Goal: Information Seeking & Learning: Learn about a topic

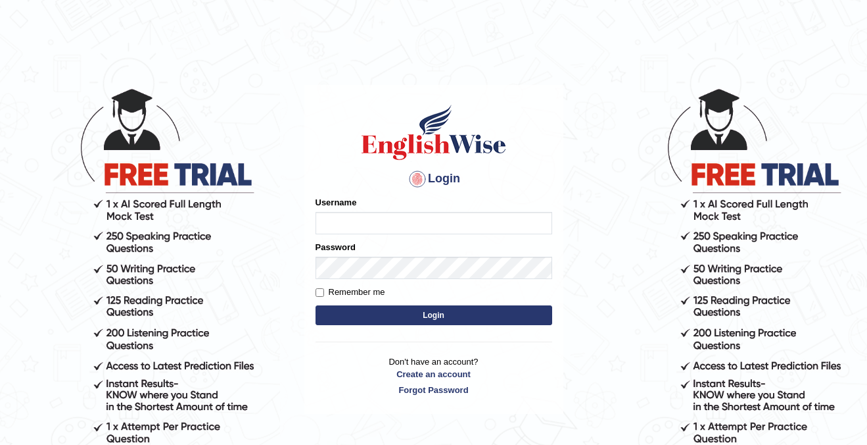
type input "cansu_parramatta"
click at [405, 314] on button "Login" at bounding box center [434, 315] width 237 height 20
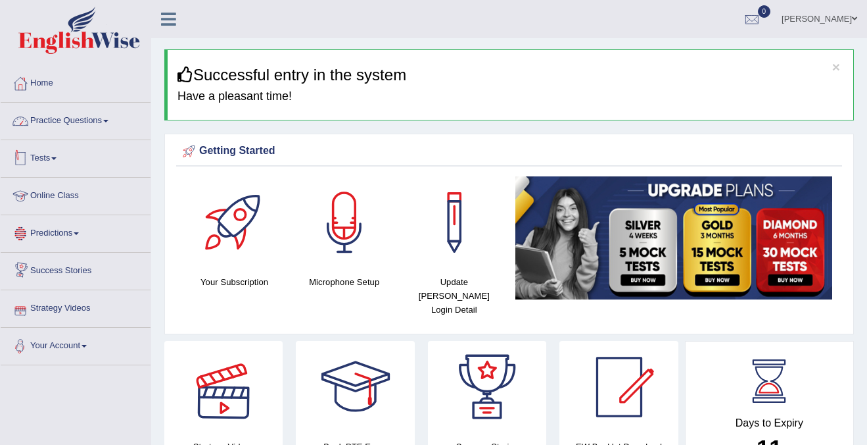
click at [82, 126] on link "Practice Questions" at bounding box center [76, 119] width 150 height 33
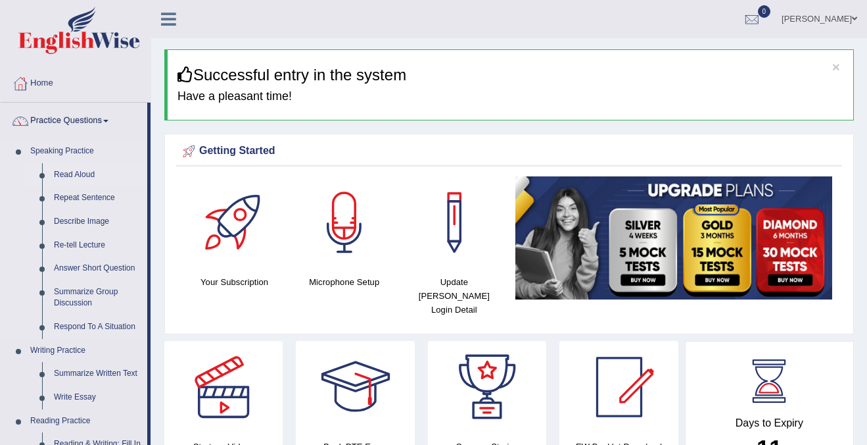
click at [73, 173] on link "Read Aloud" at bounding box center [97, 175] width 99 height 24
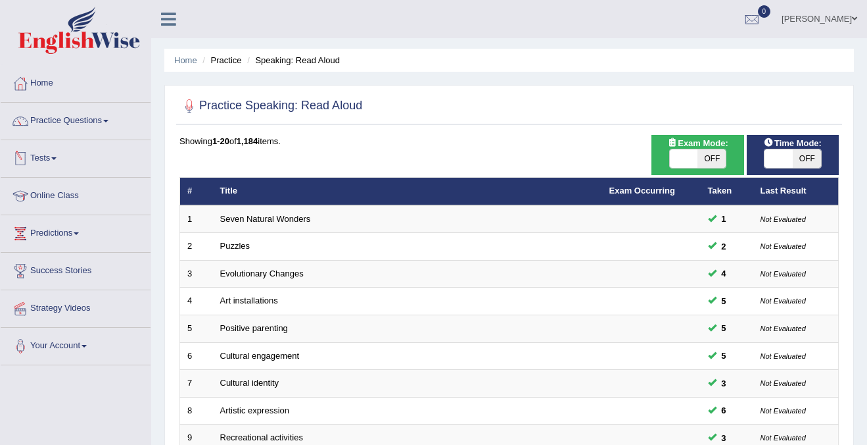
click at [713, 154] on span "OFF" at bounding box center [712, 158] width 28 height 18
checkbox input "true"
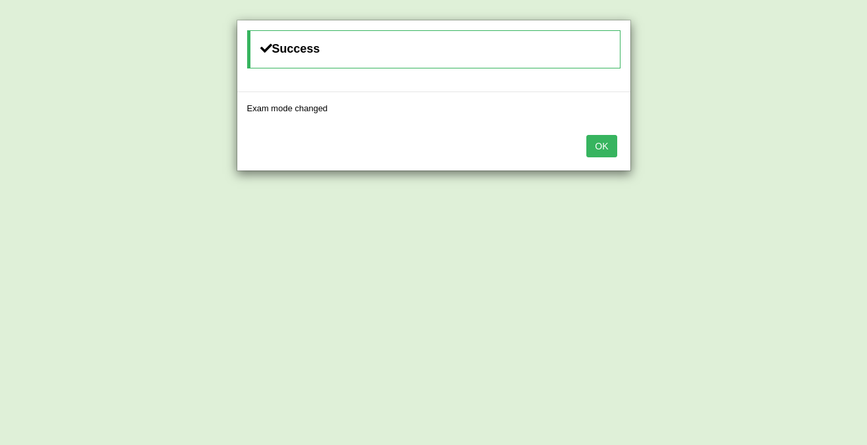
click at [595, 144] on button "OK" at bounding box center [602, 146] width 30 height 22
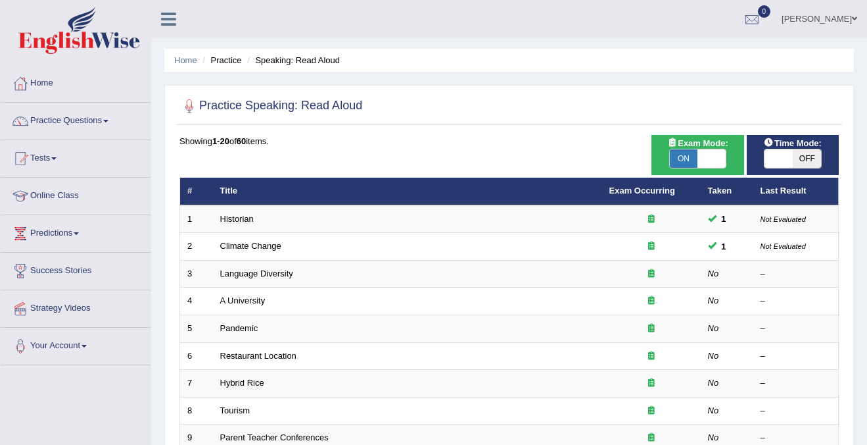
click at [799, 168] on div "Time Mode: ON OFF" at bounding box center [793, 155] width 92 height 40
click at [805, 162] on span "OFF" at bounding box center [807, 158] width 28 height 18
checkbox input "true"
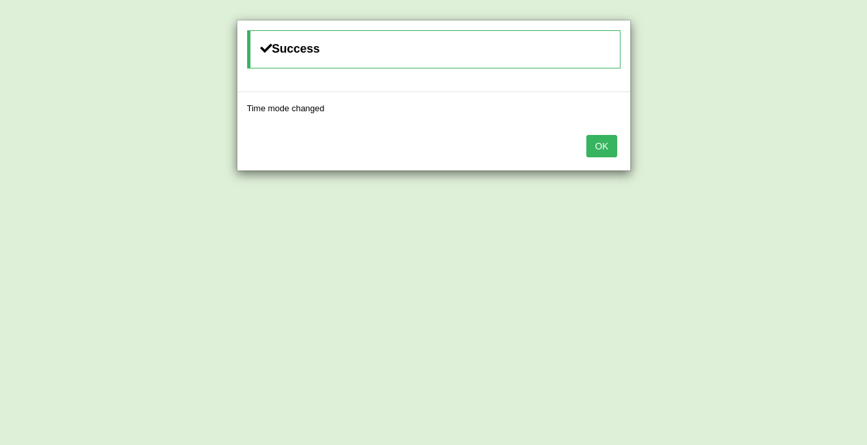
click at [605, 150] on button "OK" at bounding box center [602, 146] width 30 height 22
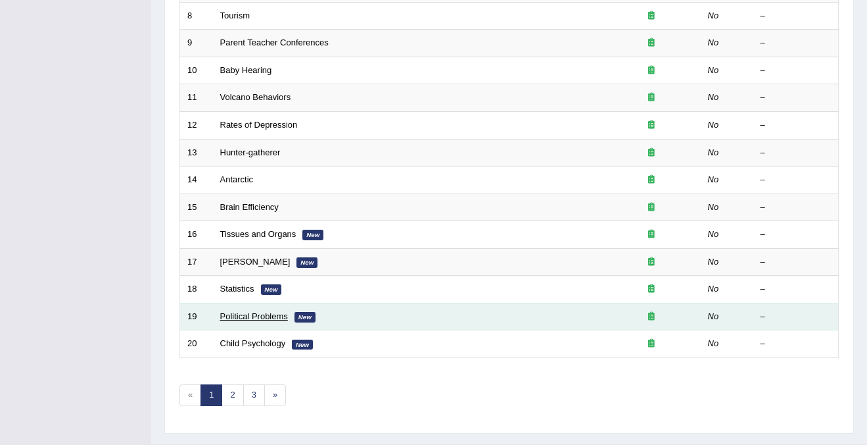
scroll to position [410, 0]
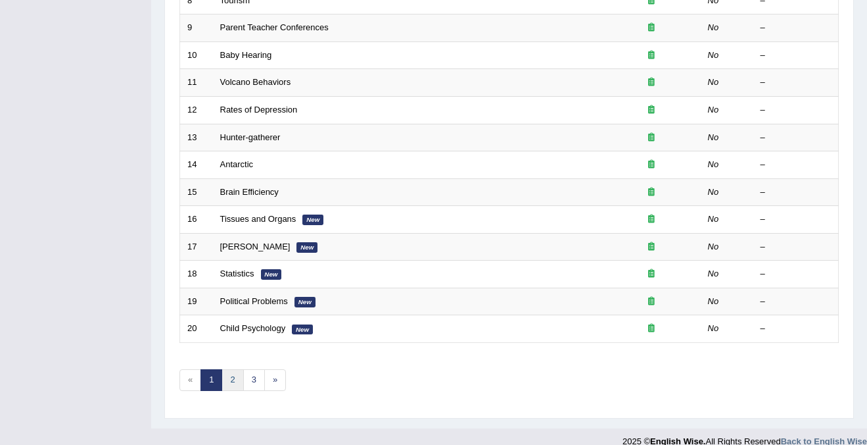
click at [230, 385] on link "2" at bounding box center [233, 380] width 22 height 22
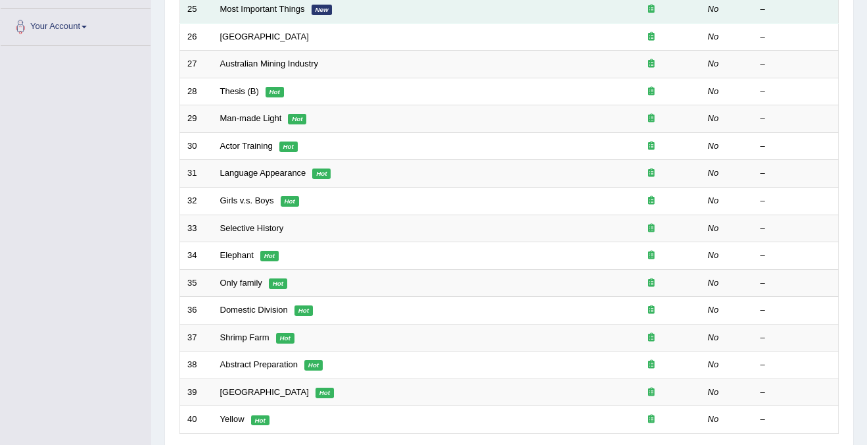
scroll to position [426, 0]
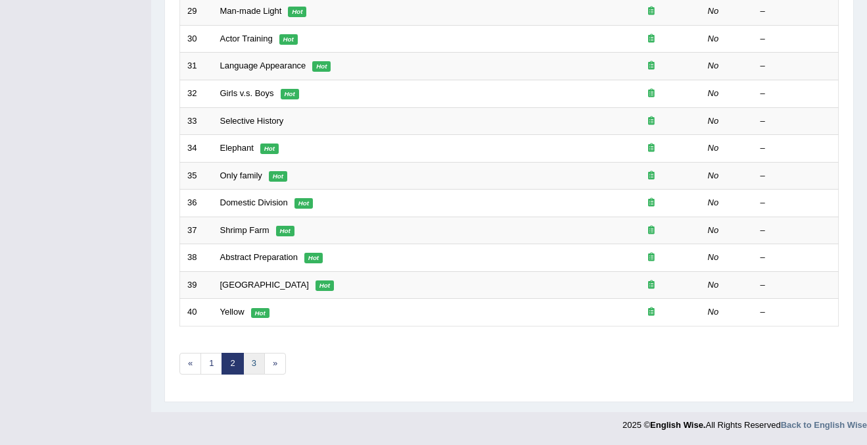
click at [251, 366] on link "3" at bounding box center [254, 364] width 22 height 22
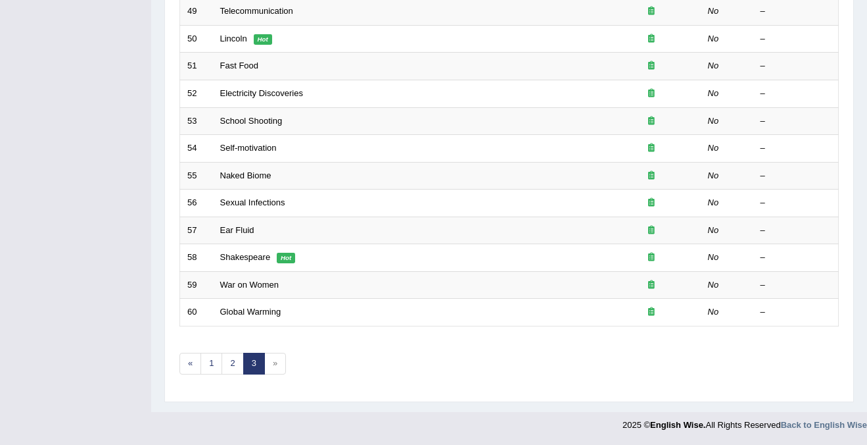
click at [277, 358] on span "»" at bounding box center [275, 364] width 22 height 22
click at [273, 367] on span "»" at bounding box center [275, 364] width 22 height 22
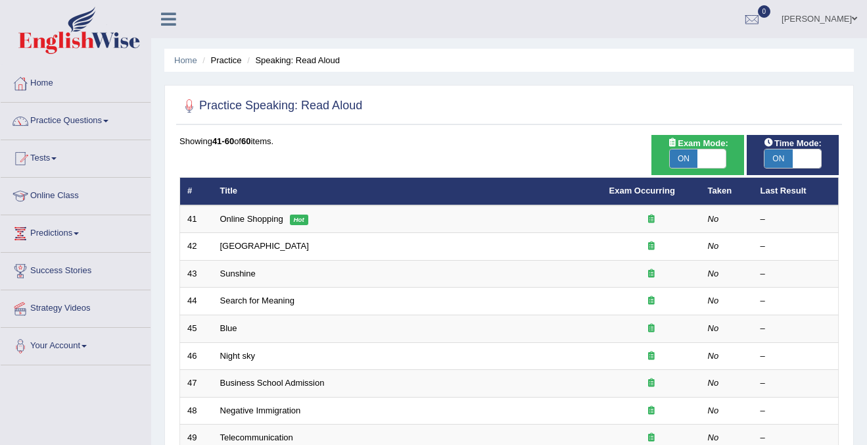
click at [693, 168] on div "Exam Mode: ON OFF" at bounding box center [698, 155] width 92 height 40
click at [691, 154] on span "ON" at bounding box center [684, 158] width 28 height 18
checkbox input "false"
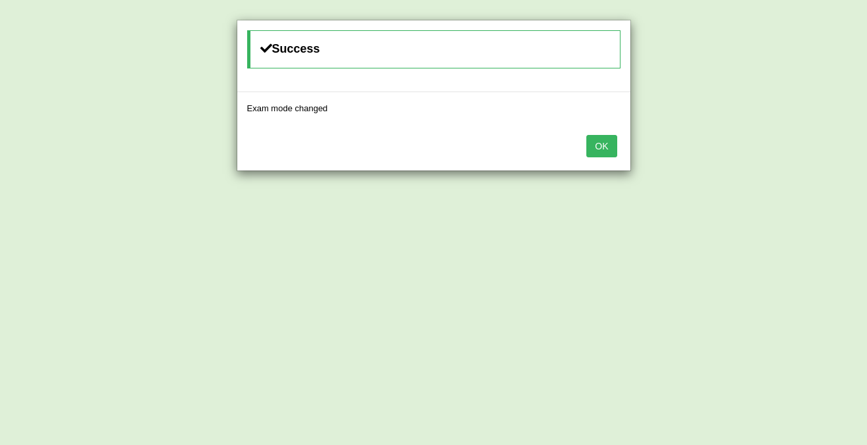
click at [594, 148] on button "OK" at bounding box center [602, 146] width 30 height 22
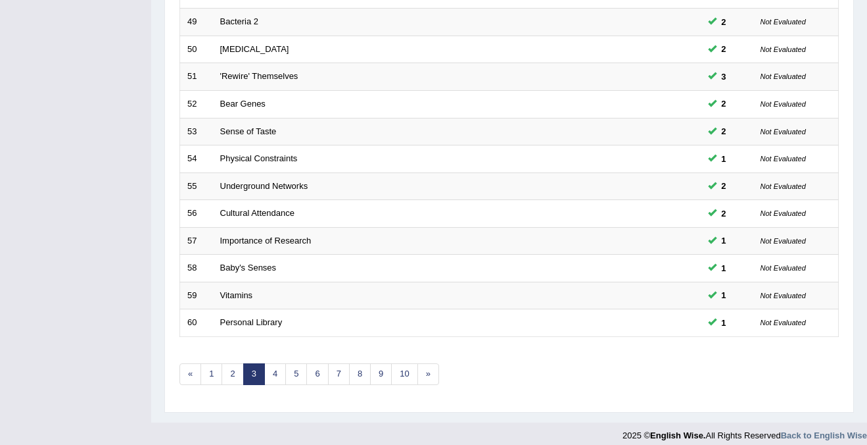
scroll to position [426, 0]
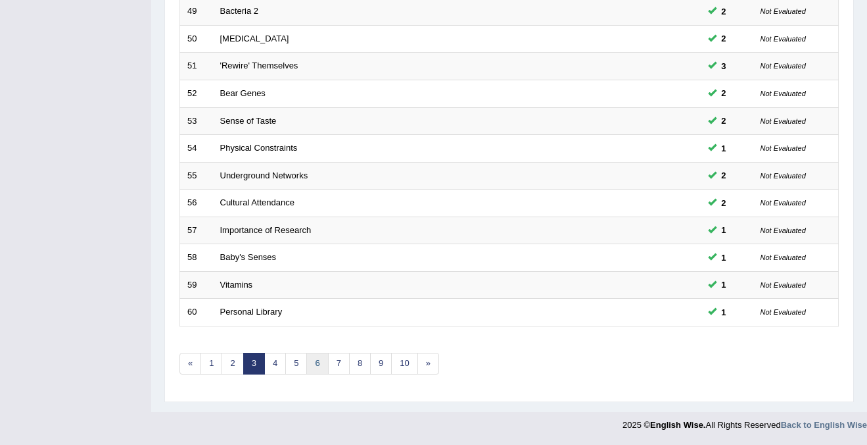
click at [321, 365] on link "6" at bounding box center [317, 364] width 22 height 22
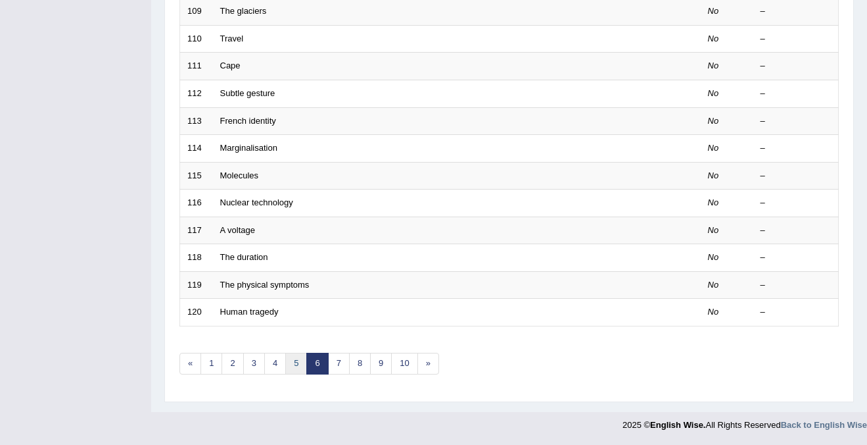
click at [290, 370] on link "5" at bounding box center [296, 364] width 22 height 22
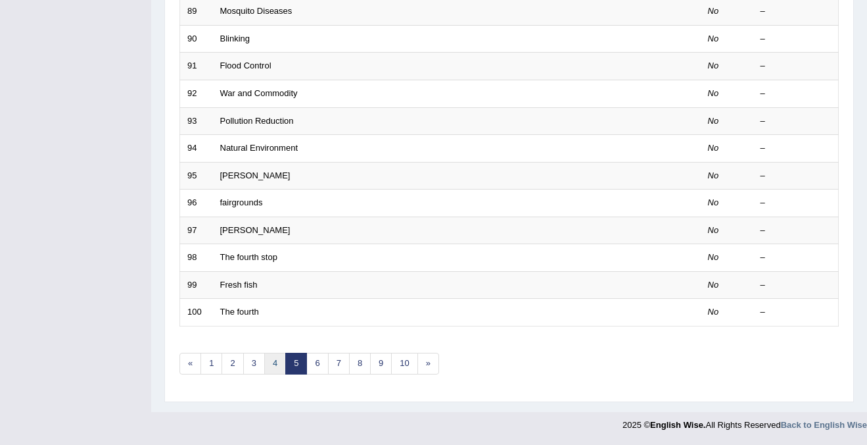
click at [277, 359] on link "4" at bounding box center [275, 364] width 22 height 22
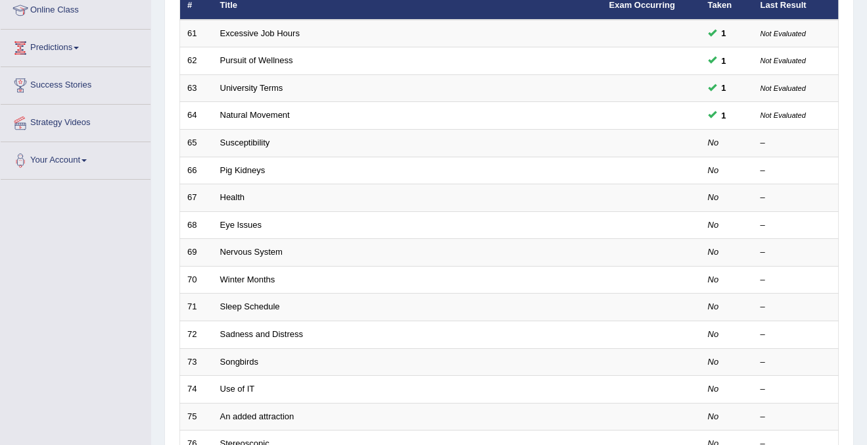
scroll to position [241, 0]
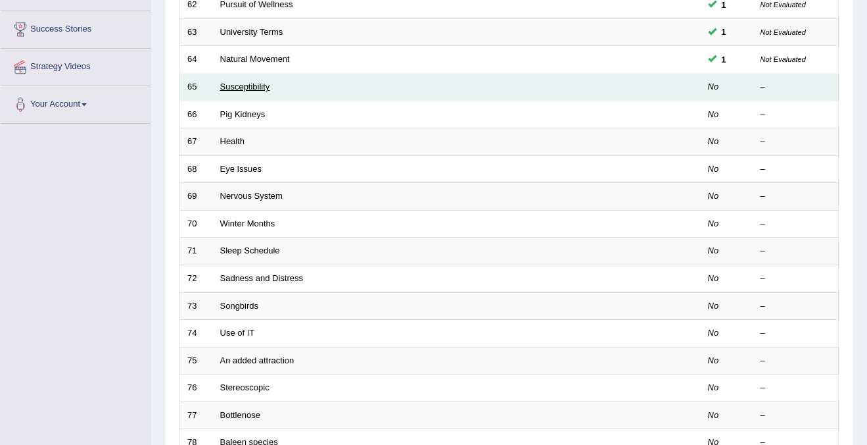
click at [264, 82] on link "Susceptibility" at bounding box center [245, 87] width 50 height 10
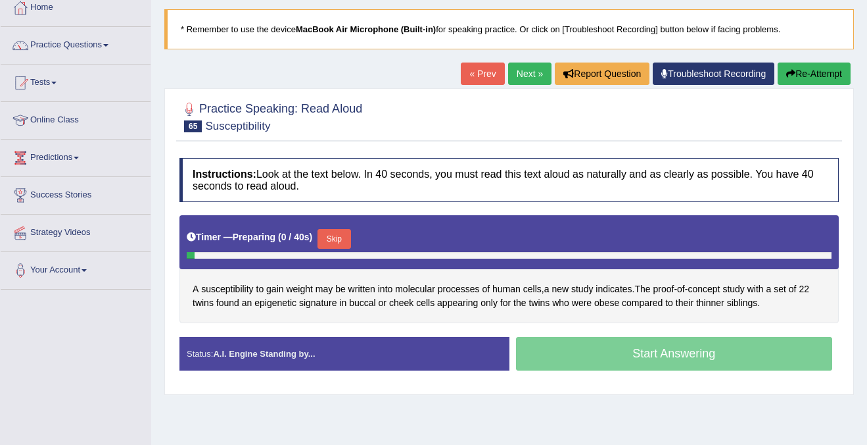
scroll to position [85, 0]
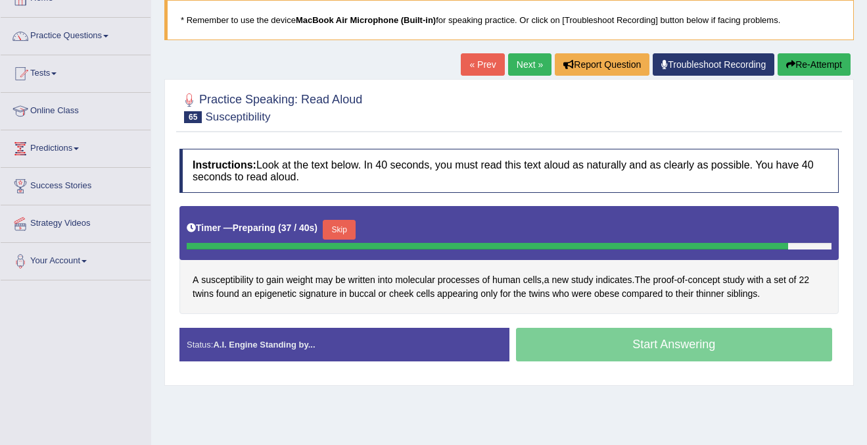
click at [681, 347] on div "Start Answering" at bounding box center [675, 346] width 330 height 37
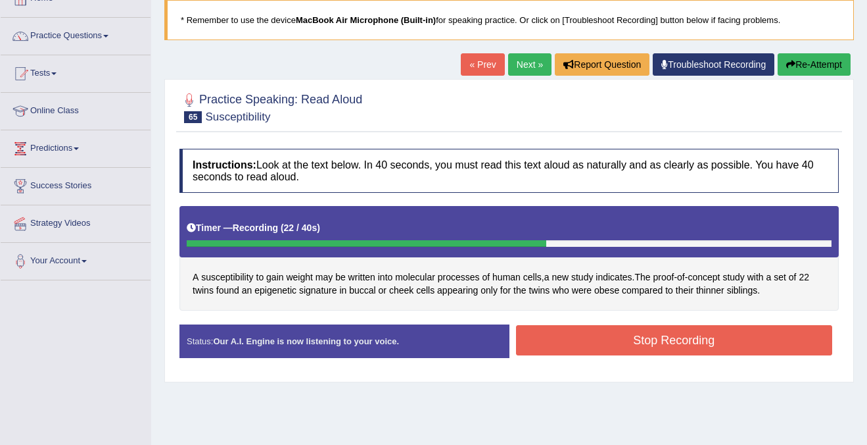
click at [696, 342] on button "Stop Recording" at bounding box center [674, 340] width 317 height 30
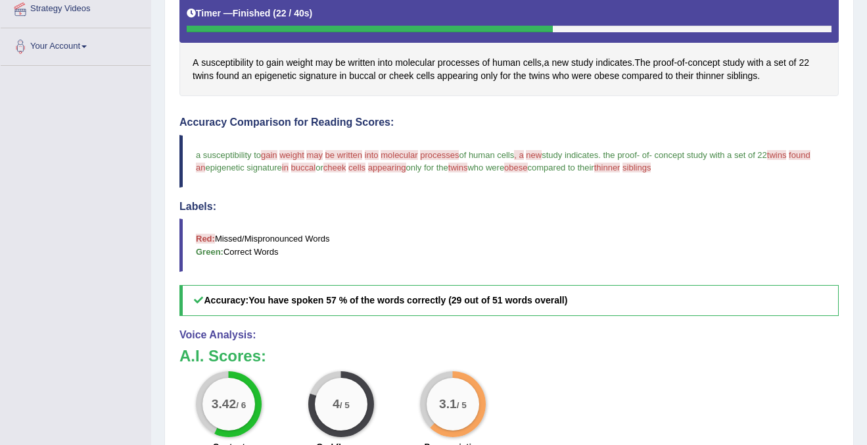
scroll to position [281, 0]
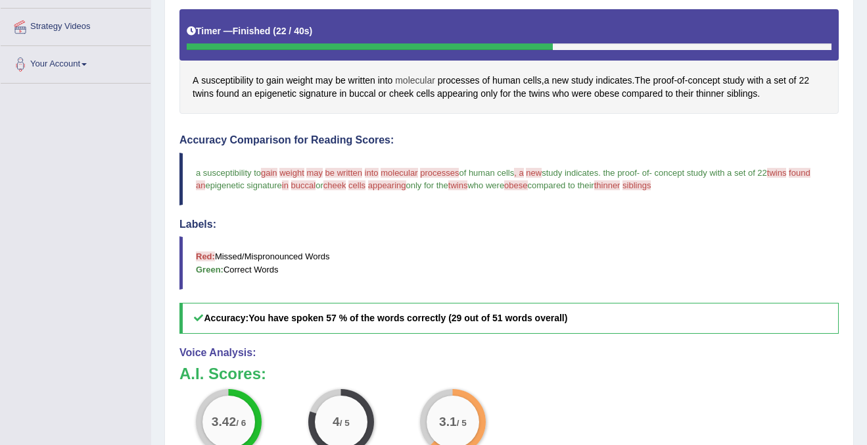
click at [418, 83] on span "molecular" at bounding box center [415, 81] width 40 height 14
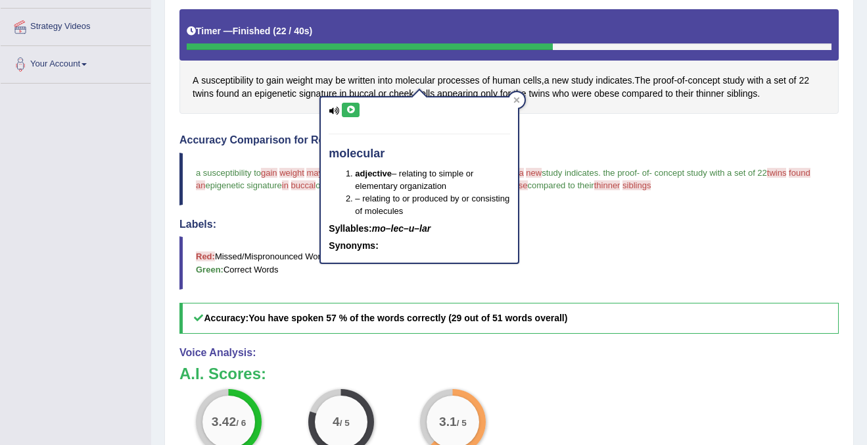
click at [349, 108] on icon at bounding box center [351, 110] width 10 height 8
click at [519, 97] on icon at bounding box center [517, 100] width 6 height 6
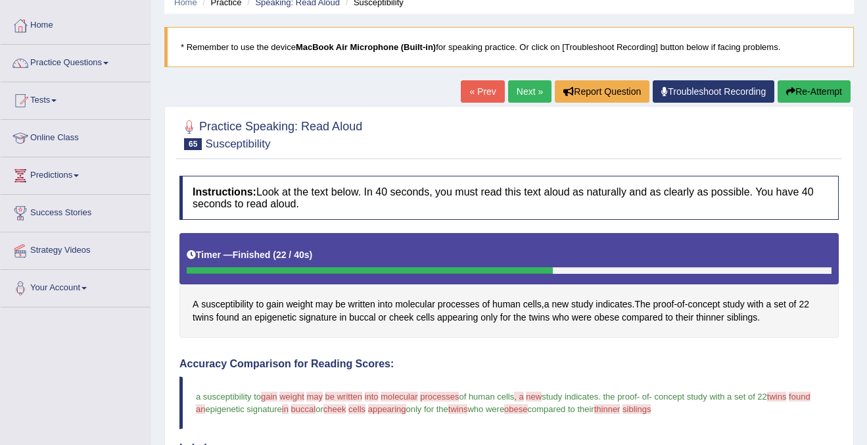
scroll to position [0, 0]
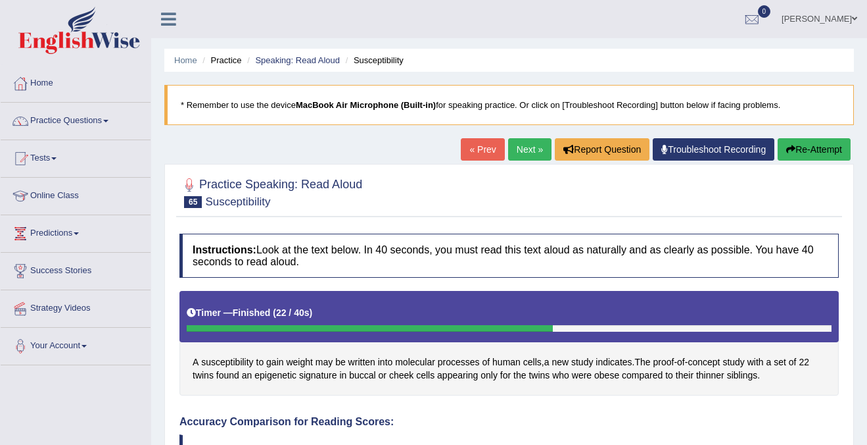
click at [808, 155] on button "Re-Attempt" at bounding box center [814, 149] width 73 height 22
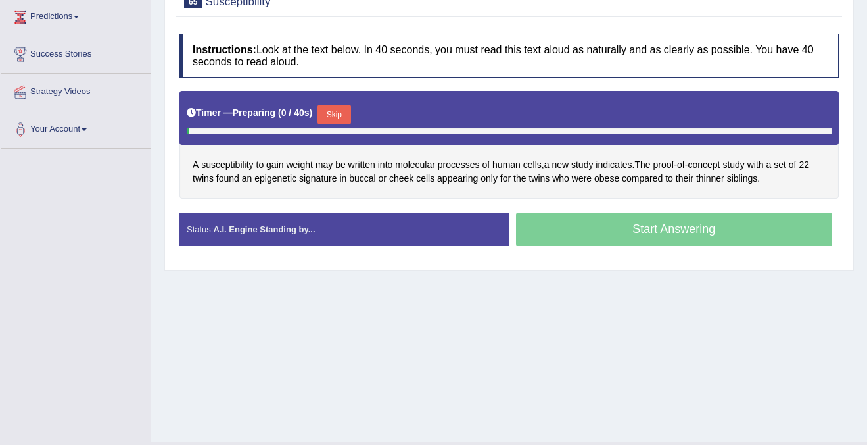
scroll to position [224, 0]
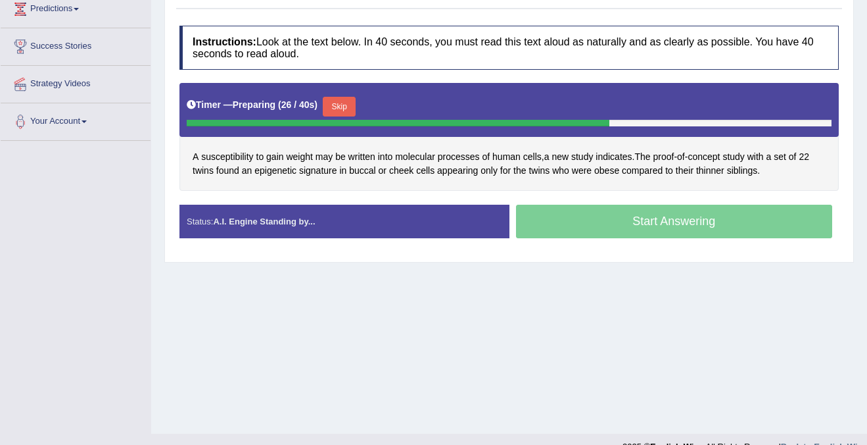
click at [670, 214] on div "Start Answering" at bounding box center [675, 223] width 330 height 37
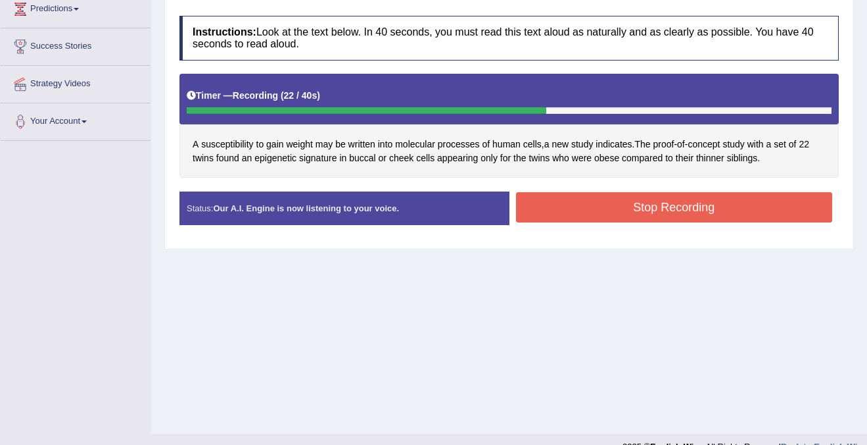
click at [602, 205] on button "Stop Recording" at bounding box center [674, 207] width 317 height 30
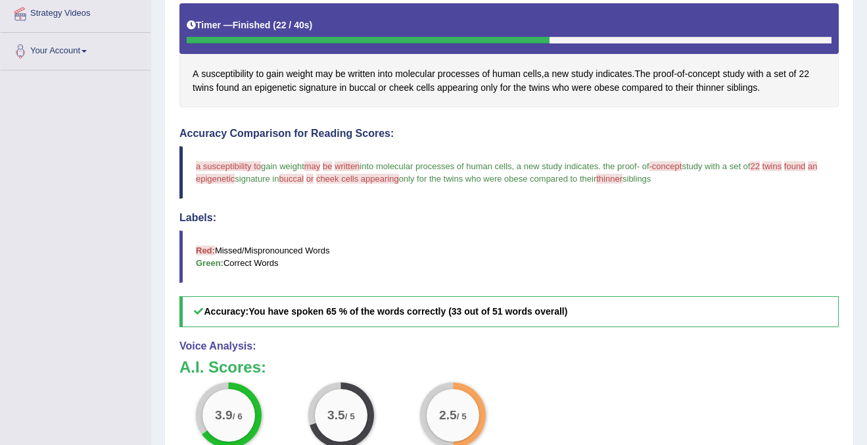
scroll to position [288, 0]
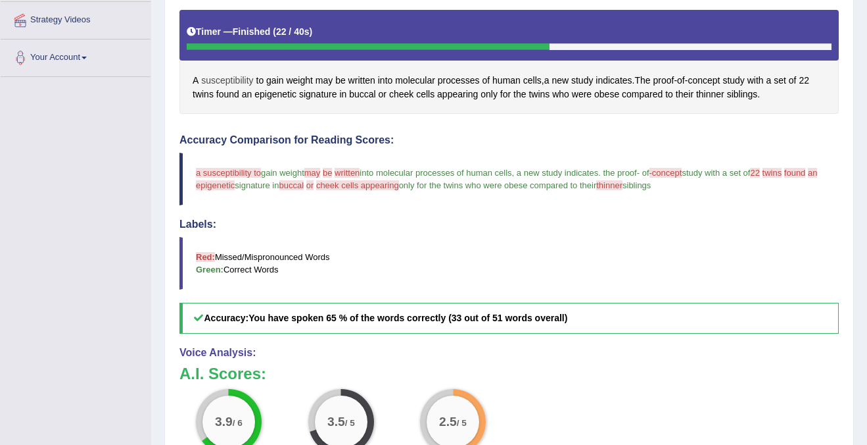
click at [239, 79] on span "susceptibility" at bounding box center [227, 81] width 52 height 14
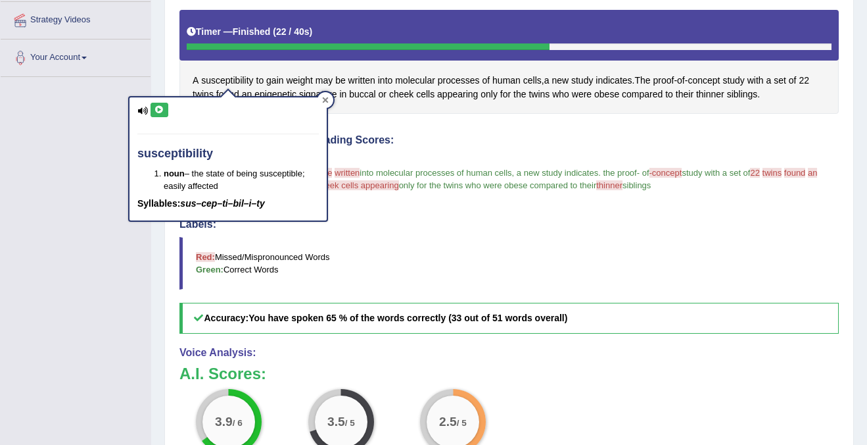
click at [332, 101] on div at bounding box center [326, 100] width 16 height 16
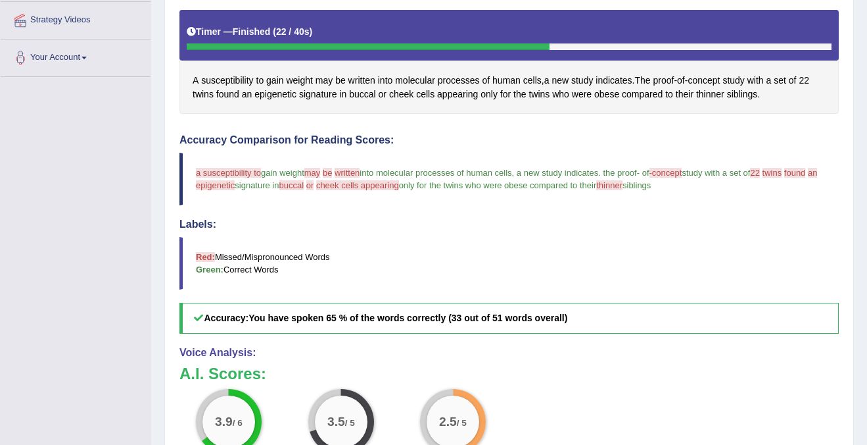
click at [214, 172] on span "a susceptibility to" at bounding box center [228, 173] width 65 height 10
click at [225, 173] on span "a susceptibility to" at bounding box center [228, 173] width 65 height 10
click at [232, 84] on span "susceptibility" at bounding box center [227, 81] width 52 height 14
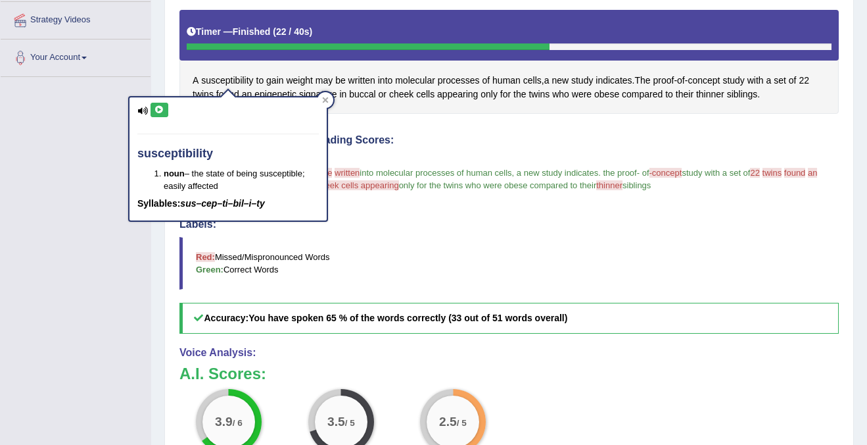
click at [157, 106] on icon at bounding box center [160, 110] width 10 height 8
click at [157, 108] on icon at bounding box center [160, 110] width 10 height 8
click at [367, 232] on div "Labels: Red: Missed/Mispronounced Words Green: Correct Words" at bounding box center [510, 253] width 660 height 71
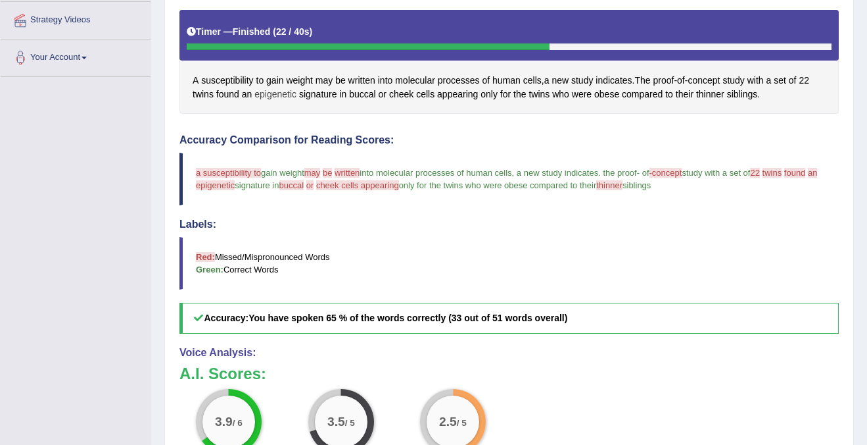
click at [272, 96] on span "epigenetic" at bounding box center [276, 94] width 42 height 14
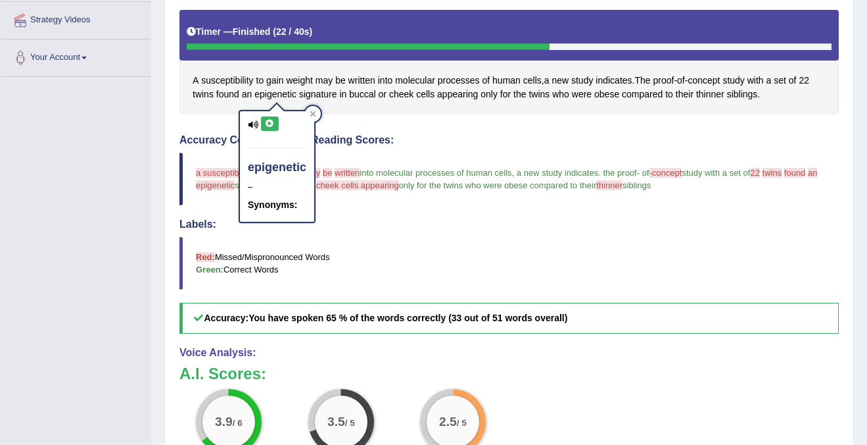
click at [266, 124] on icon at bounding box center [270, 124] width 10 height 8
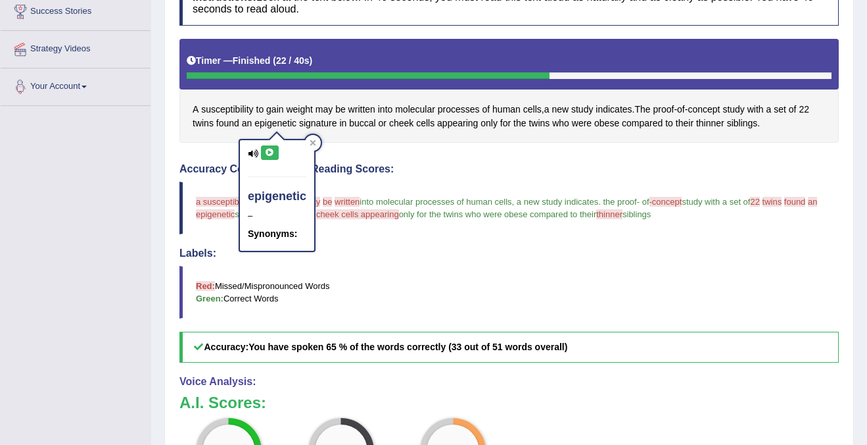
scroll to position [241, 0]
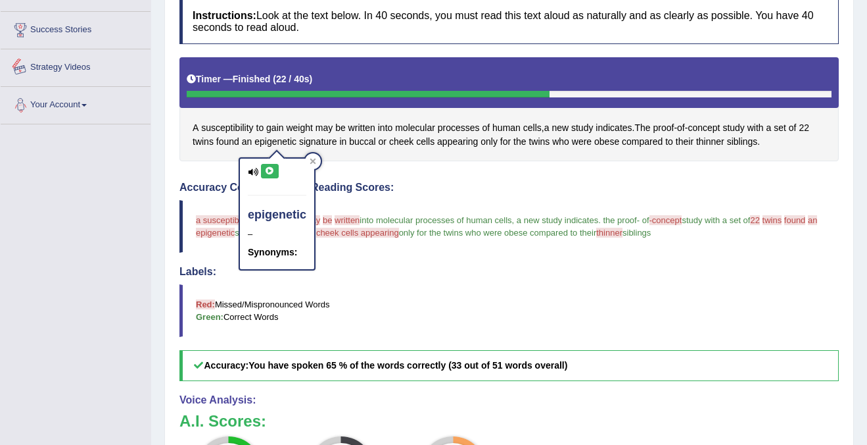
click at [74, 66] on link "Strategy Videos" at bounding box center [76, 65] width 150 height 33
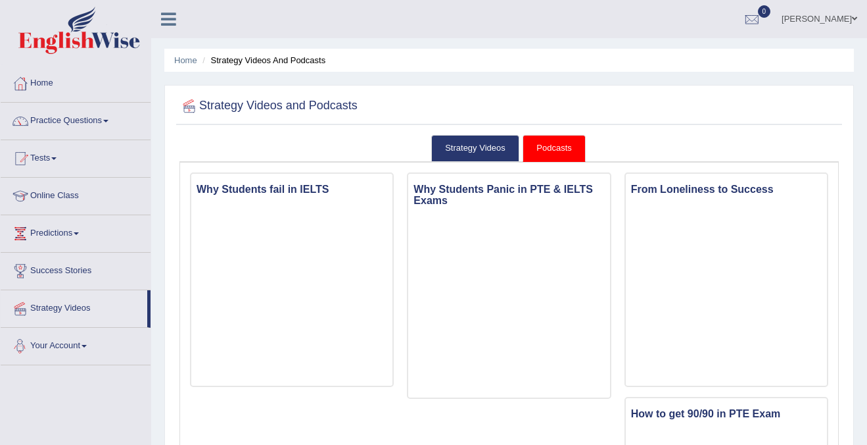
click at [57, 306] on link "Strategy Videos" at bounding box center [74, 306] width 147 height 33
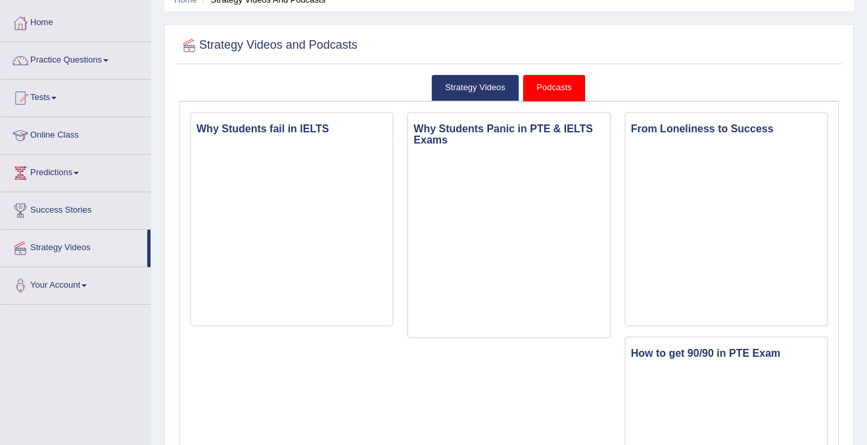
scroll to position [59, 0]
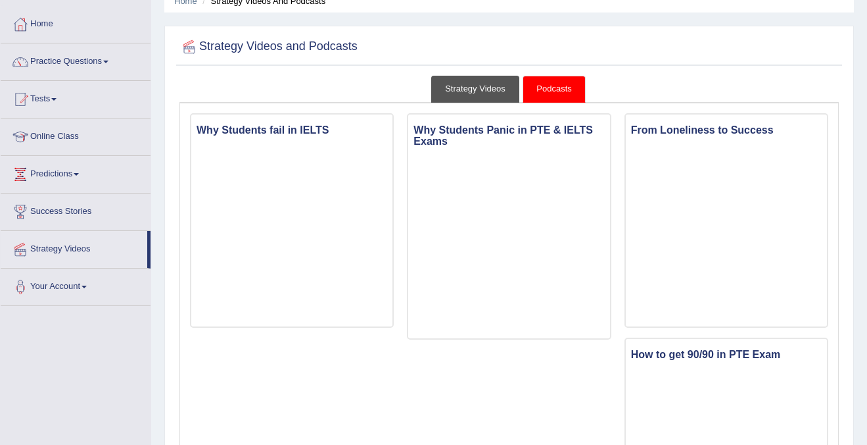
click at [481, 85] on link "Strategy Videos" at bounding box center [475, 89] width 88 height 27
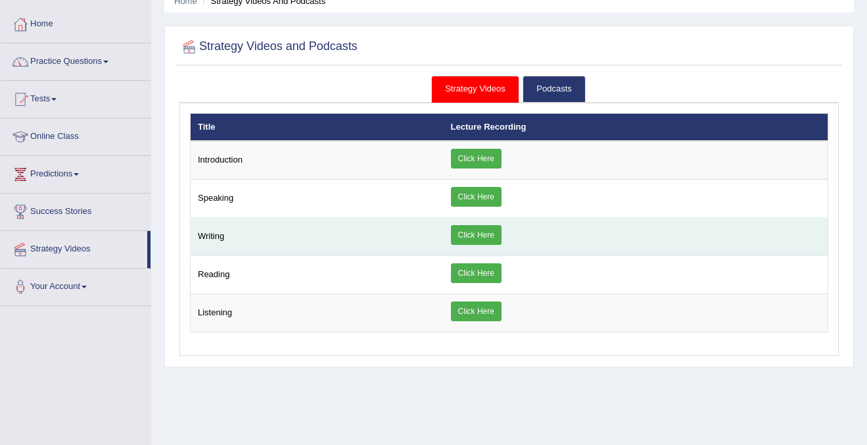
click at [492, 235] on link "Click Here" at bounding box center [476, 235] width 51 height 20
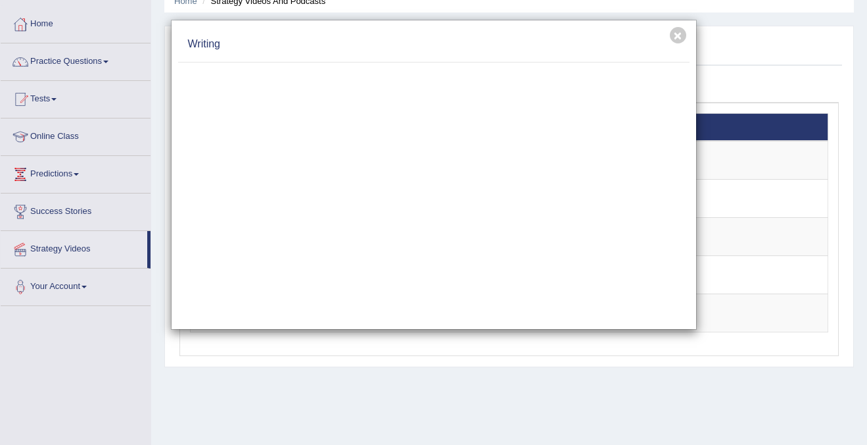
scroll to position [0, 0]
